Goal: Task Accomplishment & Management: Manage account settings

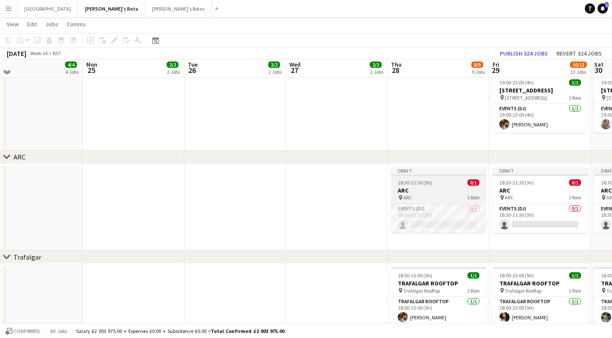
scroll to position [1355, 0]
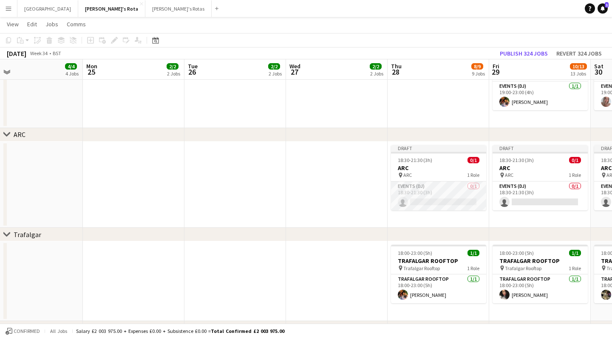
click at [445, 201] on app-card-role "Events (DJ) 0/1 18:30-21:30 (3h) single-neutral-actions" at bounding box center [438, 196] width 95 height 29
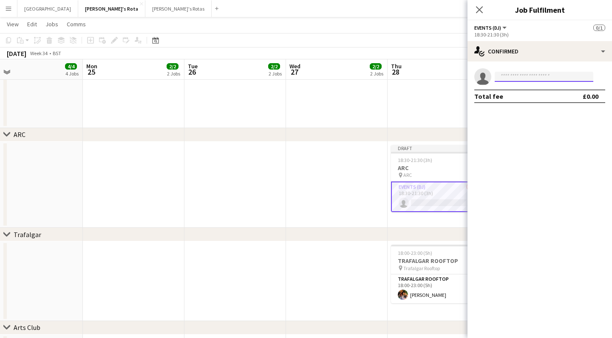
click at [537, 76] on input at bounding box center [543, 77] width 99 height 10
type input "*"
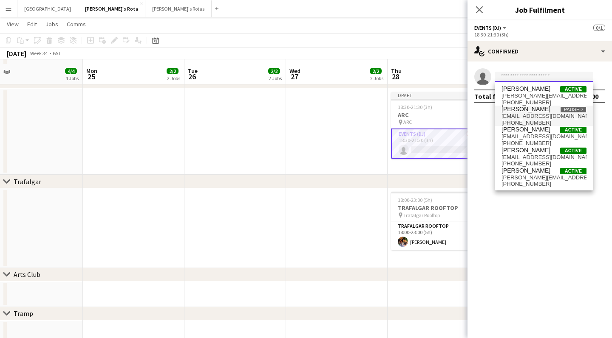
scroll to position [1417, 0]
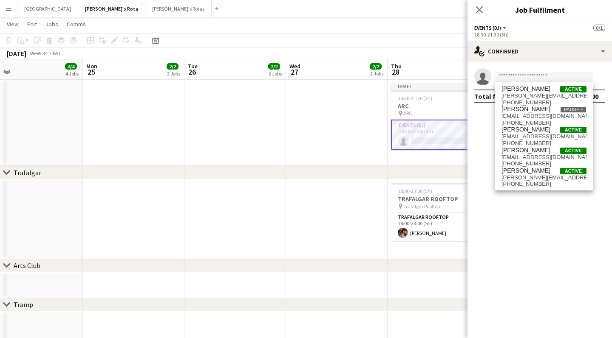
click at [362, 127] on app-date-cell at bounding box center [336, 123] width 101 height 87
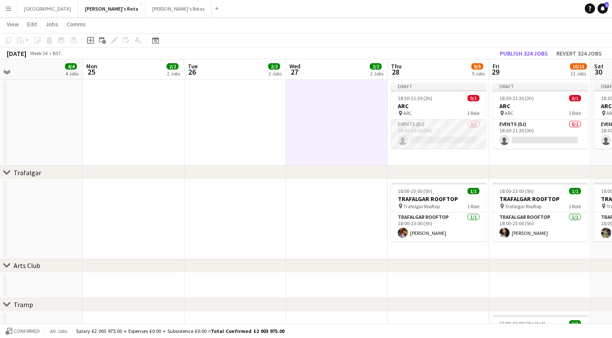
click at [435, 140] on app-card-role "Events (DJ) 0/1 18:30-21:30 (3h) single-neutral-actions" at bounding box center [438, 134] width 95 height 29
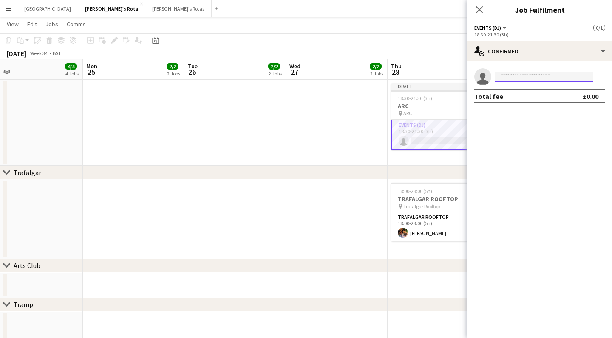
click at [507, 78] on input at bounding box center [543, 77] width 99 height 10
type input "*"
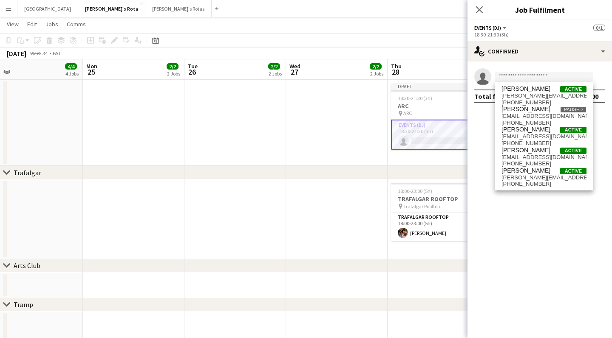
click at [375, 142] on app-date-cell at bounding box center [336, 123] width 101 height 87
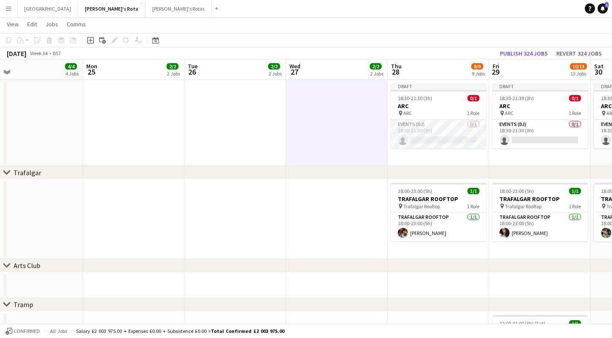
click at [439, 141] on app-card-role "Events (DJ) 0/1 18:30-21:30 (3h) single-neutral-actions" at bounding box center [438, 134] width 95 height 29
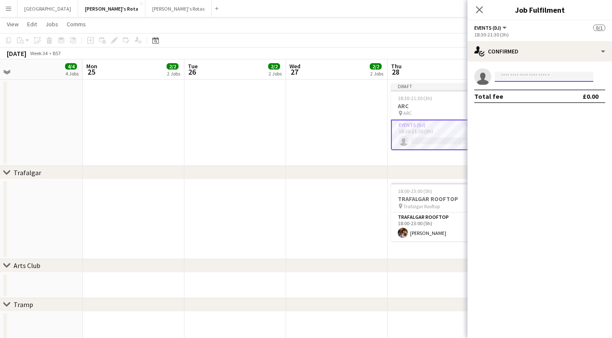
click at [509, 78] on input at bounding box center [543, 77] width 99 height 10
type input "*"
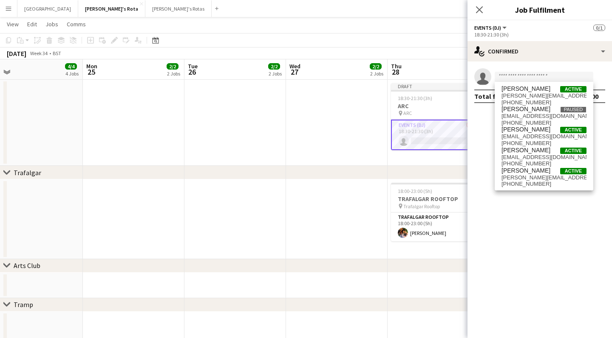
click at [426, 140] on app-card-role "Events (DJ) 0/1 18:30-21:30 (3h) single-neutral-actions" at bounding box center [438, 135] width 95 height 31
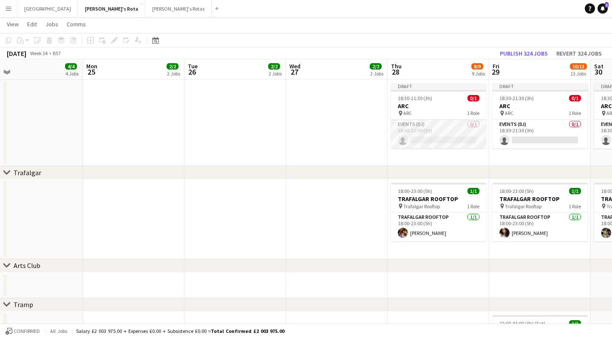
click at [437, 138] on app-card-role "Events (DJ) 0/1 18:30-21:30 (3h) single-neutral-actions" at bounding box center [438, 134] width 95 height 29
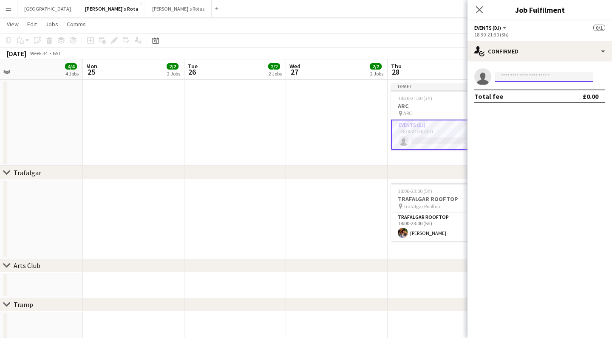
click at [517, 76] on input at bounding box center [543, 77] width 99 height 10
type input "*"
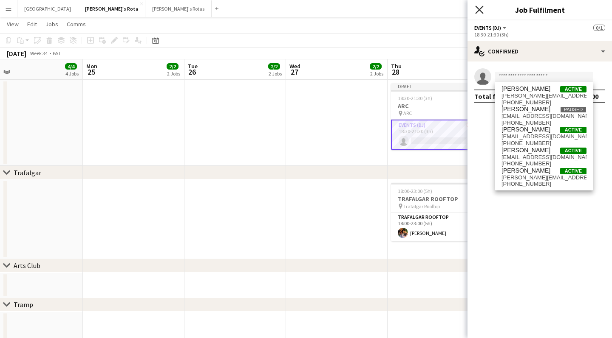
click at [480, 9] on icon "Close pop-in" at bounding box center [479, 10] width 8 height 8
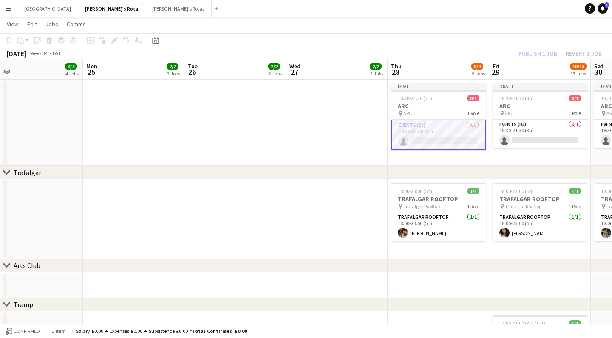
scroll to position [0, 324]
click at [375, 126] on app-date-cell at bounding box center [335, 123] width 101 height 87
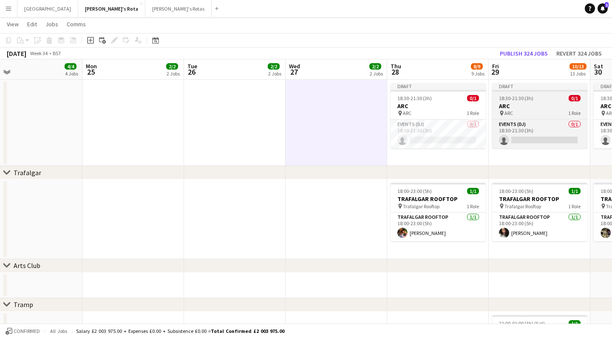
click at [506, 99] on span "18:30-21:30 (3h)" at bounding box center [516, 98] width 34 height 6
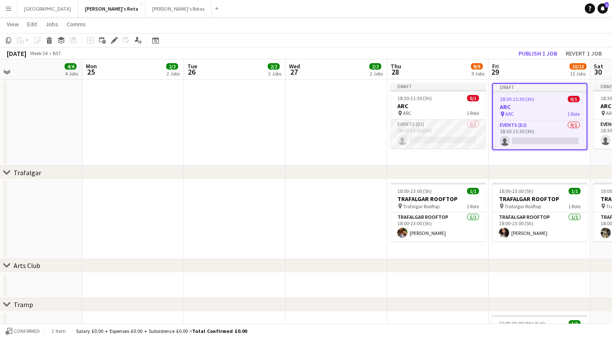
click at [443, 134] on app-card-role "Events (DJ) 0/1 18:30-21:30 (3h) single-neutral-actions" at bounding box center [437, 134] width 95 height 29
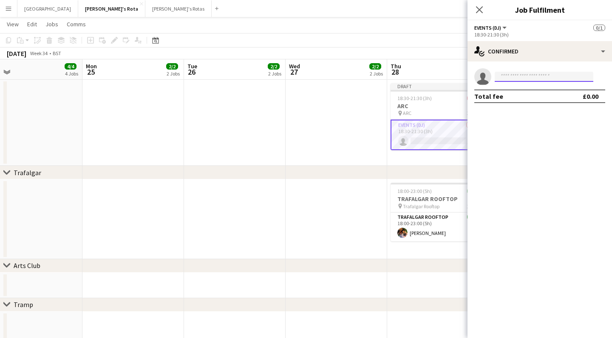
click at [521, 76] on input at bounding box center [543, 77] width 99 height 10
type input "*********"
click at [480, 7] on icon "Close pop-in" at bounding box center [479, 10] width 8 height 8
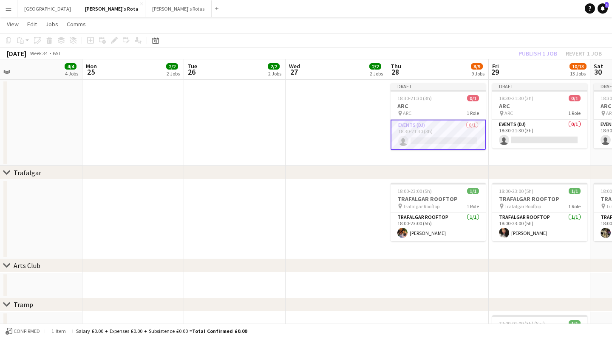
click at [453, 140] on app-card-role "Events (DJ) 0/1 18:30-21:30 (3h) single-neutral-actions" at bounding box center [437, 135] width 95 height 31
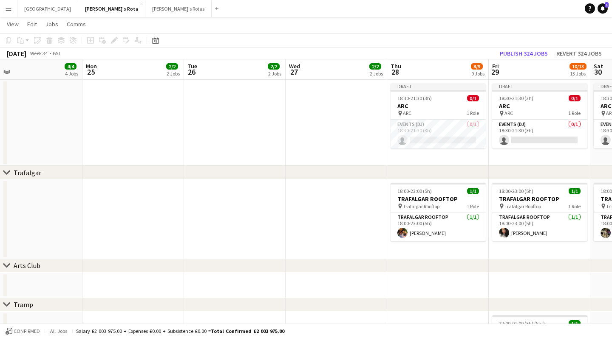
click at [344, 147] on app-date-cell at bounding box center [335, 123] width 101 height 87
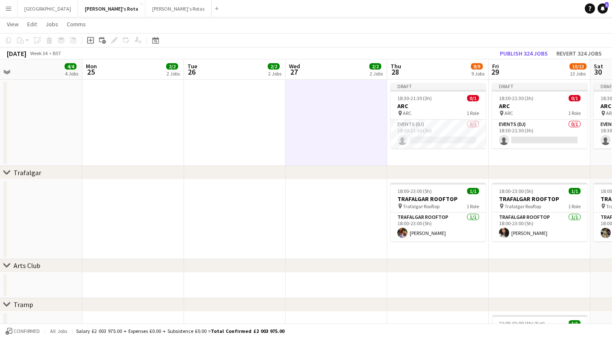
click at [420, 157] on app-date-cell "Draft 18:30-21:30 (3h) 0/1 ARC pin ARC 1 Role Events (DJ) 0/1 18:30-21:30 (3h) …" at bounding box center [437, 123] width 101 height 87
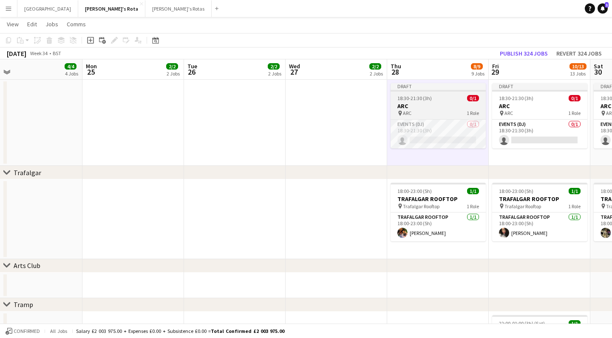
click at [415, 96] on span "18:30-21:30 (3h)" at bounding box center [414, 98] width 34 height 6
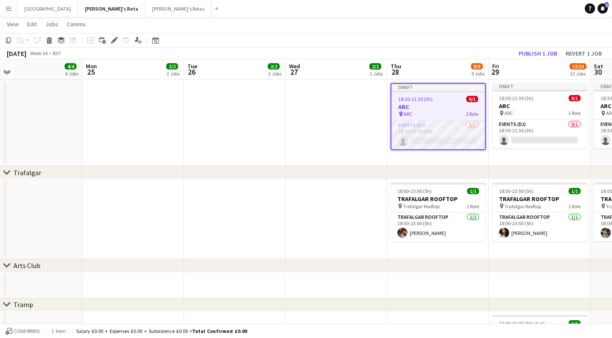
click at [416, 143] on app-card-role "Events (DJ) 0/1 18:30-21:30 (3h) single-neutral-actions" at bounding box center [437, 135] width 93 height 29
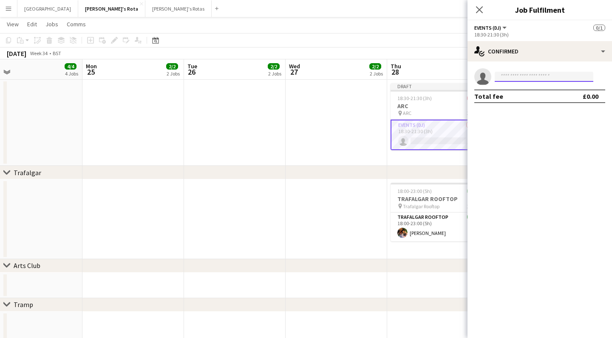
click at [534, 77] on input at bounding box center [543, 77] width 99 height 10
type input "*******"
click at [480, 10] on icon "Close pop-in" at bounding box center [479, 10] width 8 height 8
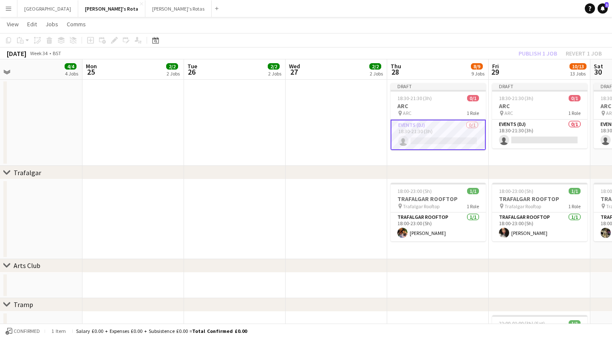
click at [329, 222] on app-date-cell at bounding box center [335, 220] width 101 height 80
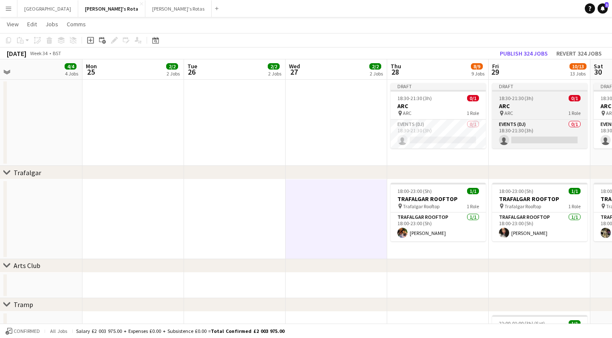
click at [545, 113] on div "pin ARC 1 Role" at bounding box center [539, 113] width 95 height 7
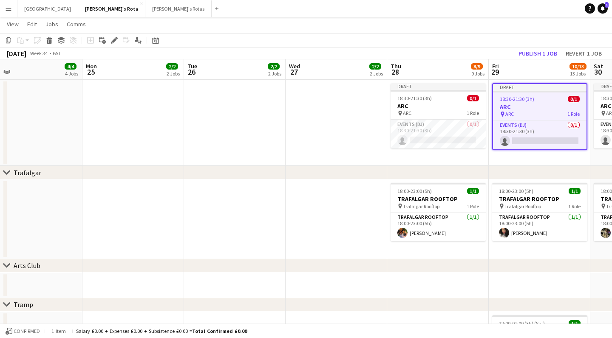
click at [298, 222] on app-date-cell at bounding box center [335, 220] width 101 height 80
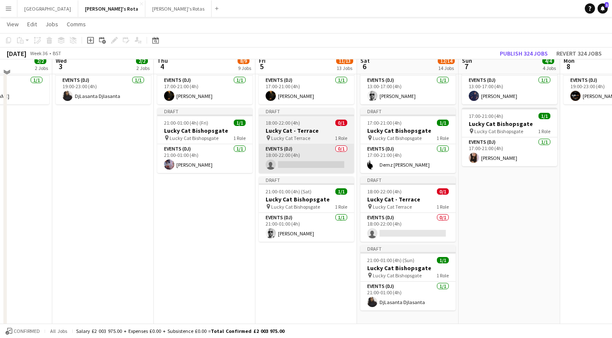
scroll to position [603, 0]
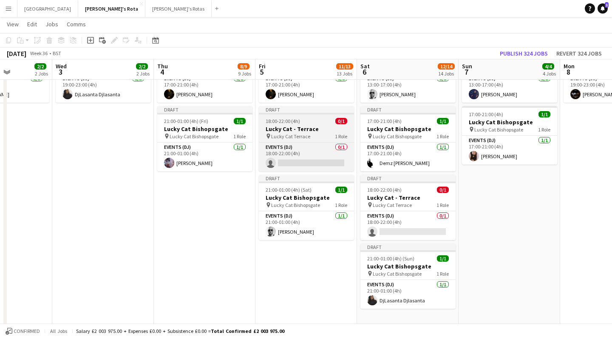
click at [300, 131] on h3 "Lucky Cat - Terrace" at bounding box center [306, 129] width 95 height 8
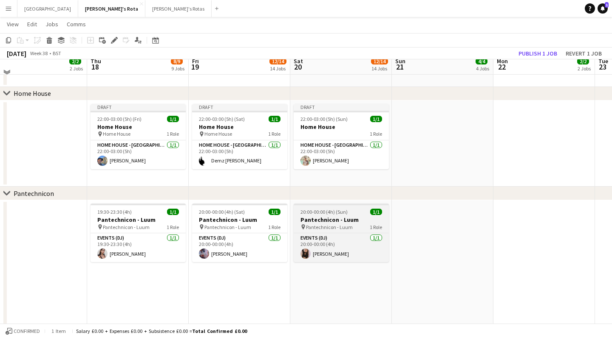
scroll to position [925, 0]
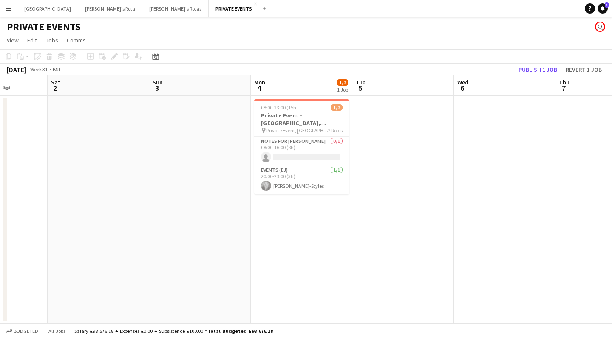
scroll to position [0, 256]
click at [304, 117] on h3 "Private Event - [GEOGRAPHIC_DATA], [PERSON_NAME]'s-VINYL" at bounding box center [302, 119] width 95 height 15
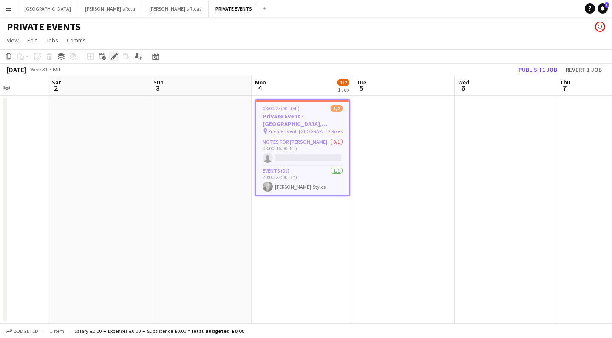
click at [116, 55] on icon "Edit" at bounding box center [114, 56] width 7 height 7
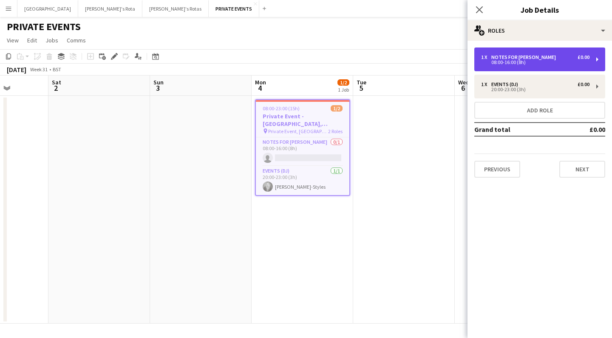
click at [518, 60] on div "08:00-16:00 (8h)" at bounding box center [535, 62] width 108 height 4
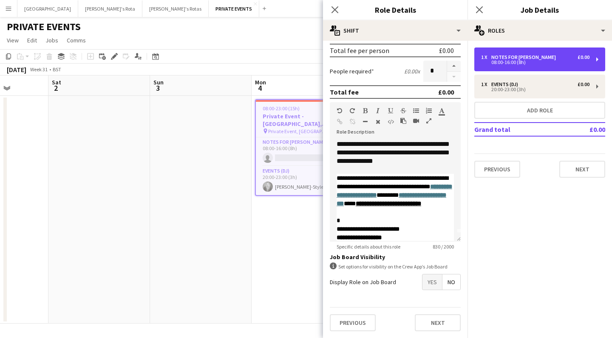
scroll to position [1, 0]
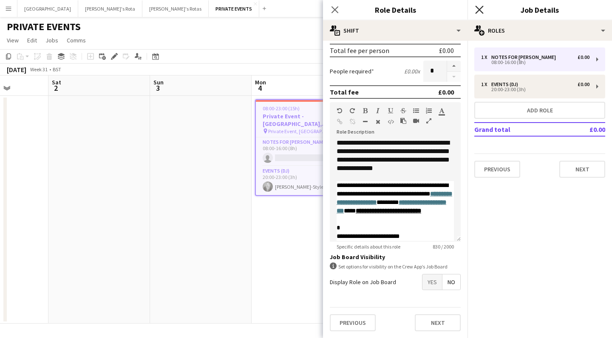
click at [481, 8] on icon at bounding box center [479, 10] width 8 height 8
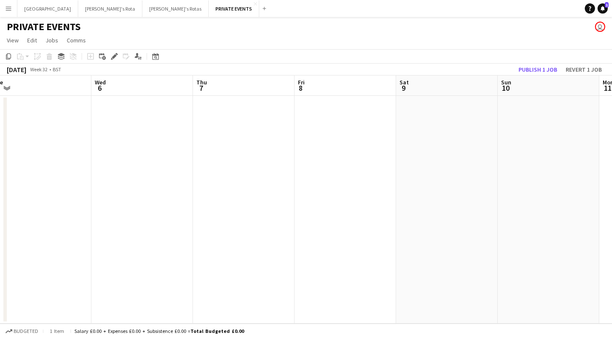
scroll to position [0, 212]
click at [81, 8] on button "[PERSON_NAME]'s Rota Close" at bounding box center [110, 8] width 64 height 17
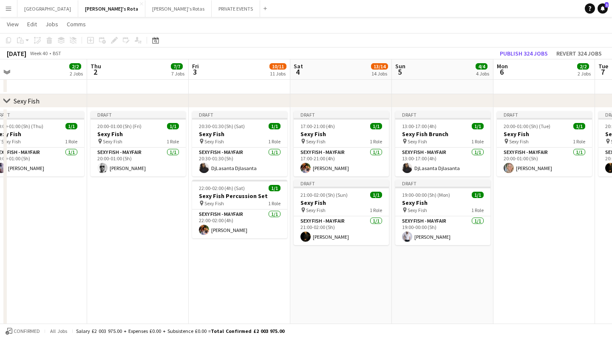
scroll to position [0, 319]
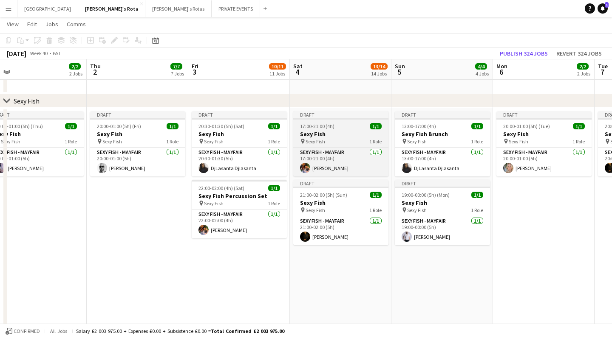
click at [340, 132] on h3 "Sexy Fish" at bounding box center [340, 134] width 95 height 8
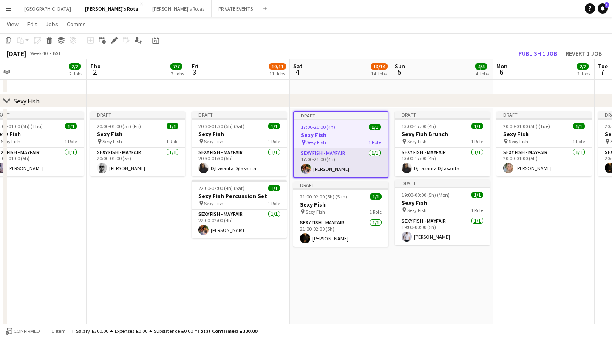
click at [333, 171] on app-card-role "SEXY FISH - MAYFAIR [DATE] 17:00-21:00 (4h) [PERSON_NAME]" at bounding box center [340, 163] width 93 height 29
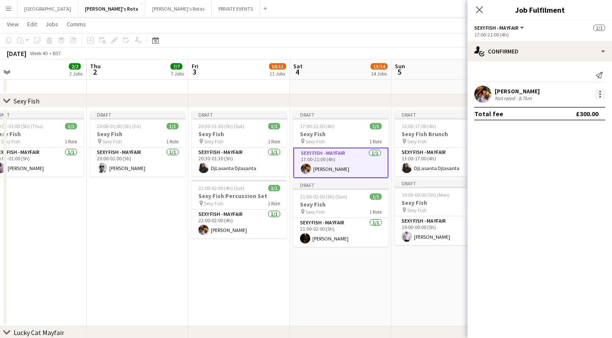
click at [601, 95] on div at bounding box center [600, 94] width 10 height 10
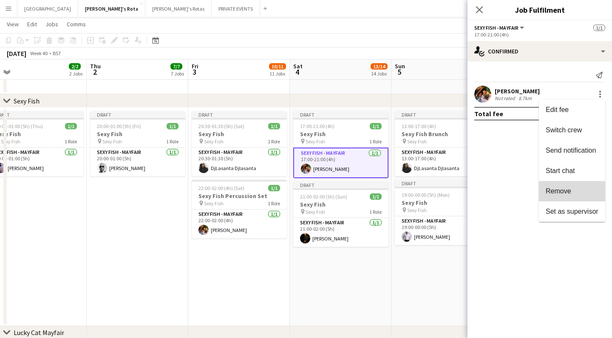
click at [556, 191] on span "Remove" at bounding box center [557, 191] width 25 height 7
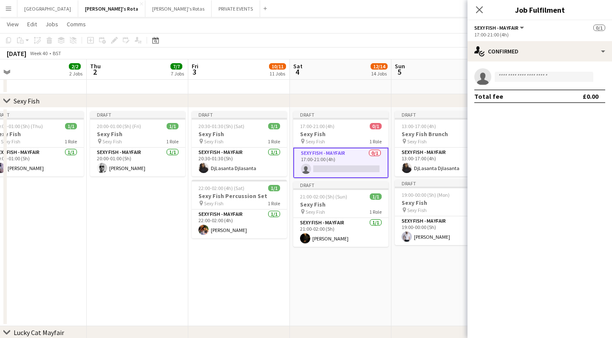
click at [433, 86] on app-date-cell at bounding box center [441, 19] width 101 height 150
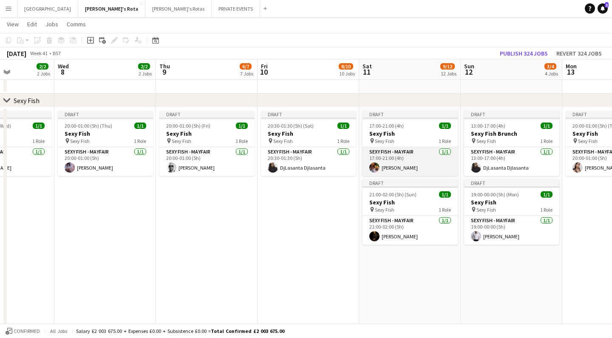
scroll to position [0, 255]
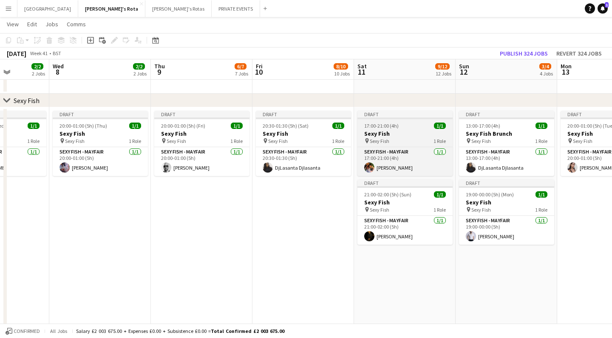
click at [389, 133] on h3 "Sexy Fish" at bounding box center [404, 134] width 95 height 8
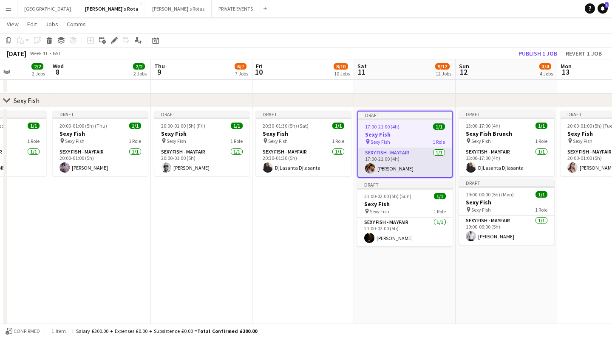
click at [392, 169] on app-card-role "SEXY FISH - MAYFAIR [DATE] 17:00-21:00 (4h) [PERSON_NAME]" at bounding box center [404, 162] width 93 height 29
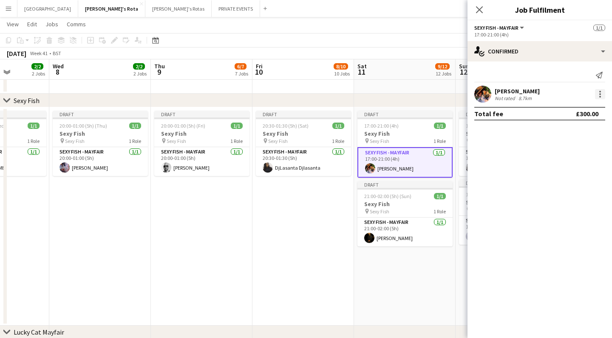
click at [602, 96] on div at bounding box center [600, 94] width 10 height 10
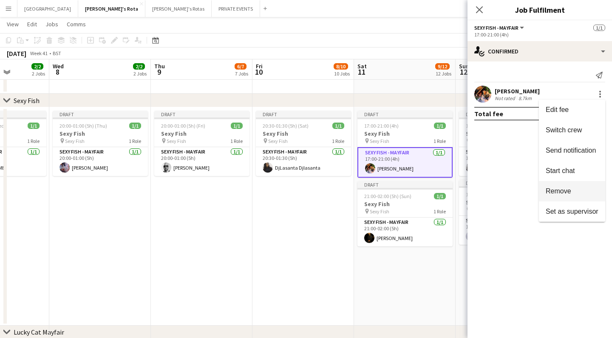
click at [557, 190] on span "Remove" at bounding box center [557, 191] width 25 height 7
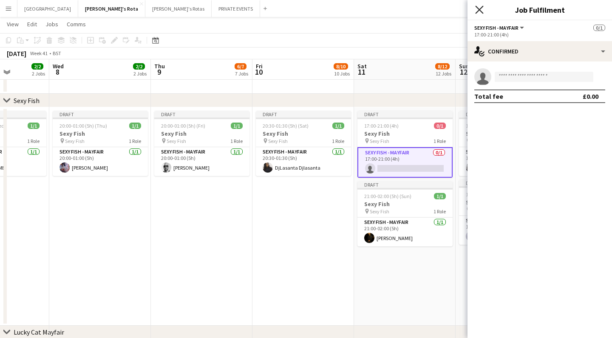
click at [478, 10] on icon "Close pop-in" at bounding box center [479, 10] width 8 height 8
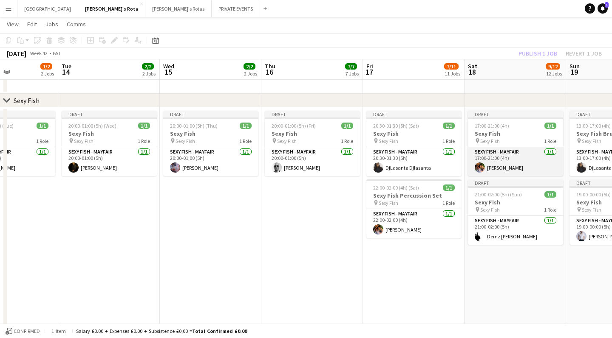
scroll to position [0, 261]
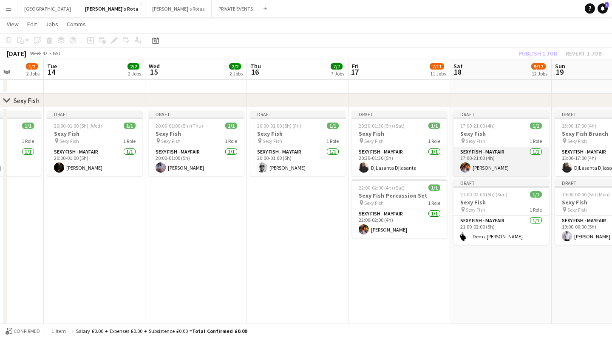
click at [484, 165] on app-card-role "SEXY FISH - MAYFAIR [DATE] 17:00-21:00 (4h) [PERSON_NAME]" at bounding box center [500, 161] width 95 height 29
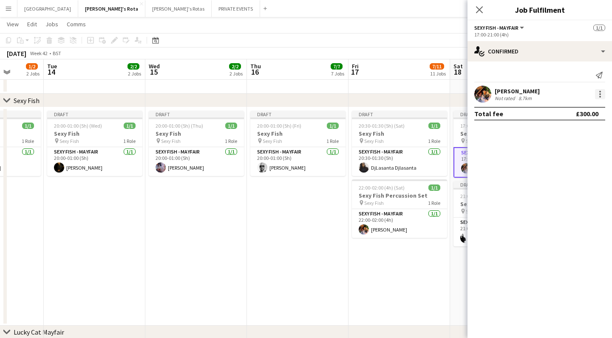
click at [602, 95] on div at bounding box center [600, 94] width 10 height 10
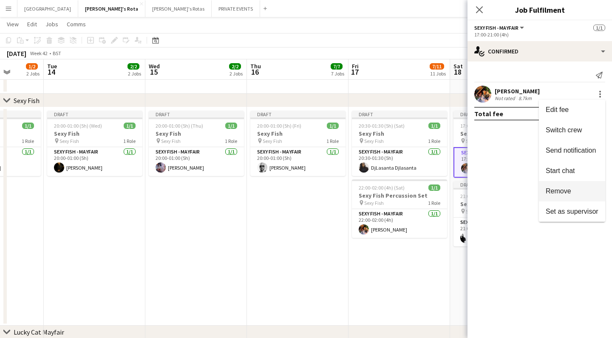
click at [555, 190] on span "Remove" at bounding box center [557, 191] width 25 height 7
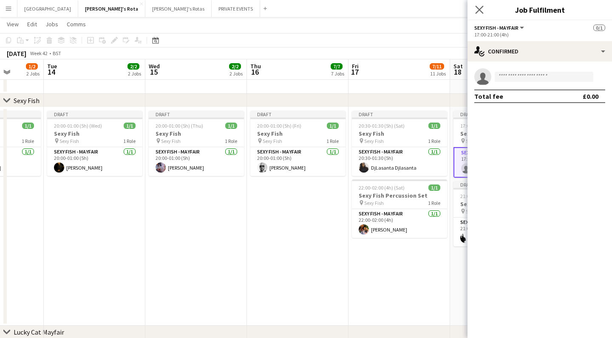
click at [483, 10] on app-icon "Close pop-in" at bounding box center [479, 10] width 12 height 12
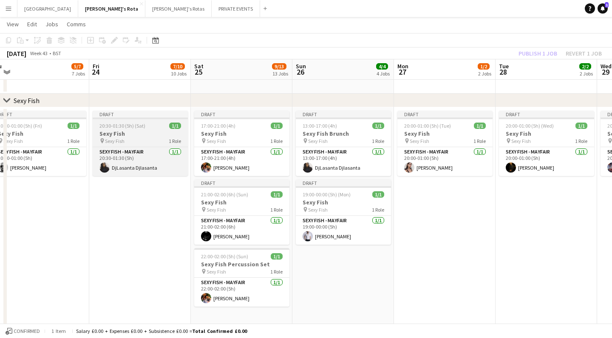
scroll to position [0, 291]
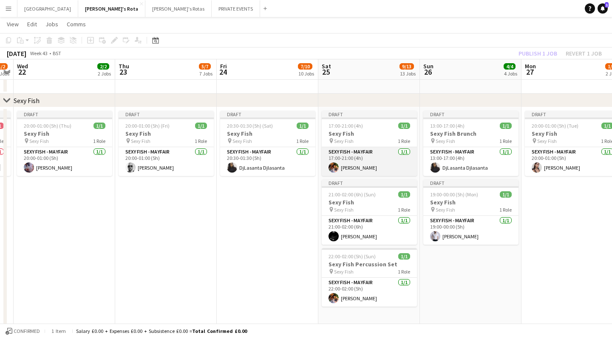
click at [355, 174] on app-card-role "SEXY FISH - MAYFAIR [DATE] 17:00-21:00 (4h) [PERSON_NAME]" at bounding box center [368, 161] width 95 height 29
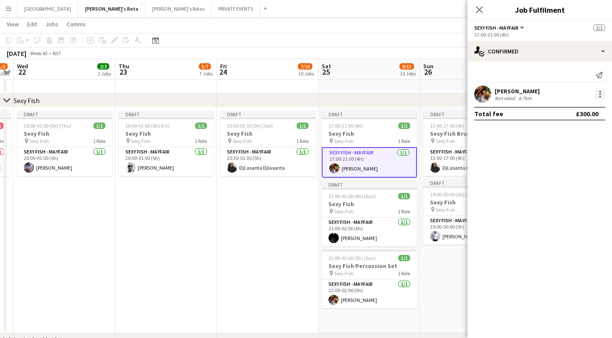
click at [603, 92] on div at bounding box center [600, 94] width 10 height 10
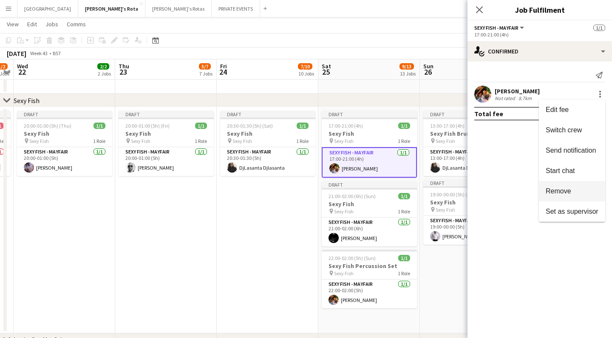
click at [560, 191] on span "Remove" at bounding box center [557, 191] width 25 height 7
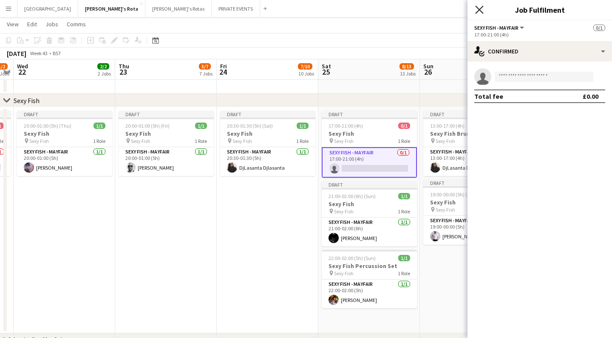
click at [479, 11] on icon "Close pop-in" at bounding box center [479, 10] width 8 height 8
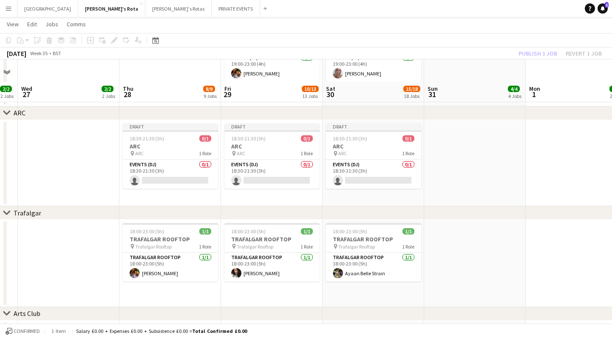
scroll to position [1590, 0]
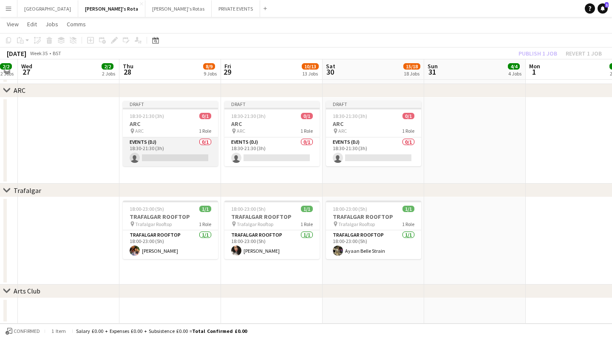
click at [157, 156] on app-card-role "Events (DJ) 0/1 18:30-21:30 (3h) single-neutral-actions" at bounding box center [170, 152] width 95 height 29
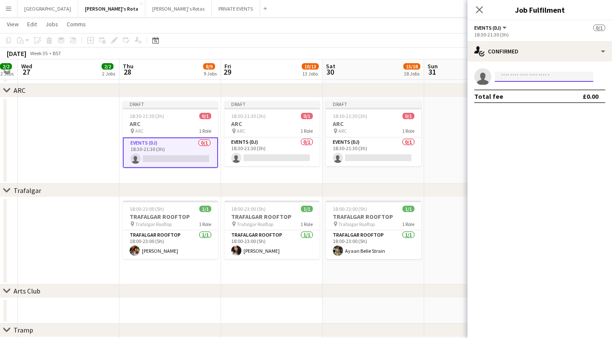
click at [513, 76] on input at bounding box center [543, 77] width 99 height 10
type input "*******"
click at [472, 1] on div "Close pop-in" at bounding box center [479, 10] width 24 height 20
click at [480, 9] on icon at bounding box center [479, 10] width 8 height 8
